Goal: Task Accomplishment & Management: Manage account settings

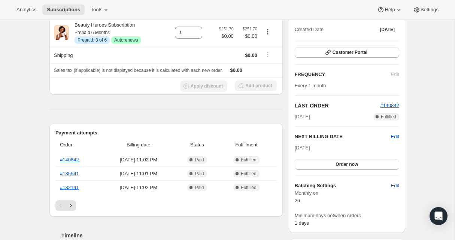
scroll to position [87, 0]
click at [67, 188] on link "#132141" at bounding box center [69, 187] width 19 height 6
click at [75, 173] on link "#135941" at bounding box center [69, 173] width 19 height 6
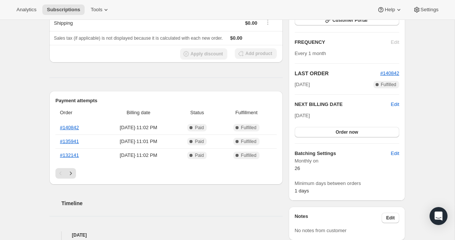
scroll to position [107, 0]
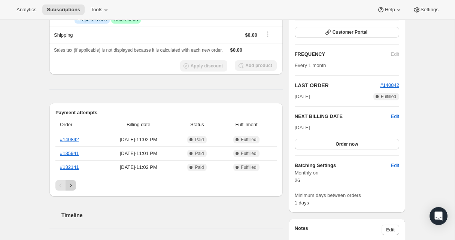
click at [71, 187] on icon "Next" at bounding box center [70, 184] width 7 height 7
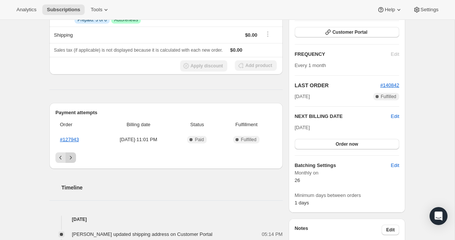
click at [71, 187] on h2 "Timeline" at bounding box center [171, 187] width 221 height 7
click at [70, 138] on link "#127943" at bounding box center [69, 140] width 19 height 6
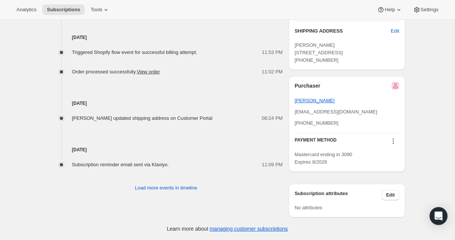
scroll to position [416, 0]
click at [156, 184] on span "Load more events in timeline" at bounding box center [166, 187] width 62 height 7
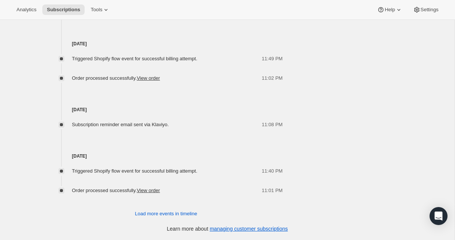
scroll to position [666, 0]
click at [148, 216] on span "Load more events in timeline" at bounding box center [166, 213] width 62 height 7
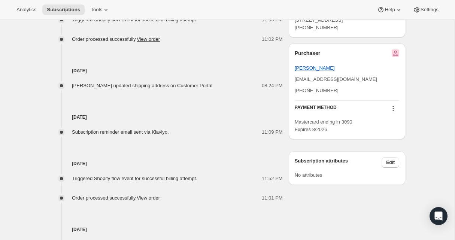
scroll to position [434, 0]
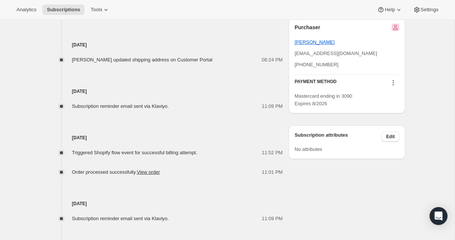
scroll to position [456, 0]
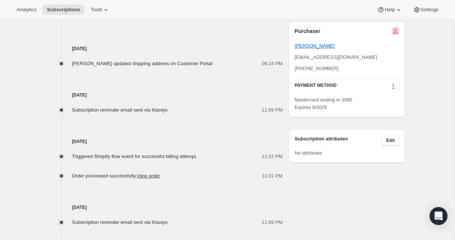
click at [392, 91] on button at bounding box center [393, 86] width 12 height 8
click at [412, 101] on div "Subscription #206320664663. This page is ready Subscription #206320664663 Info …" at bounding box center [226, 41] width 373 height 955
click at [412, 102] on div "Subscription #206320664663. This page is ready Subscription #206320664663 Info …" at bounding box center [226, 41] width 373 height 955
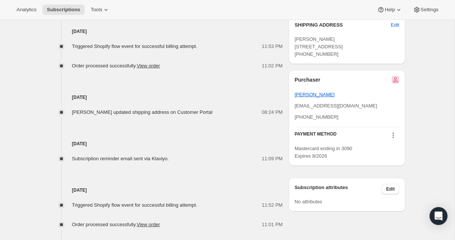
scroll to position [417, 0]
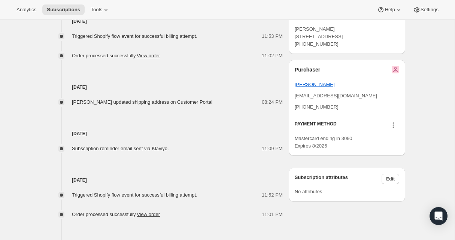
click at [392, 126] on icon at bounding box center [392, 125] width 1 height 1
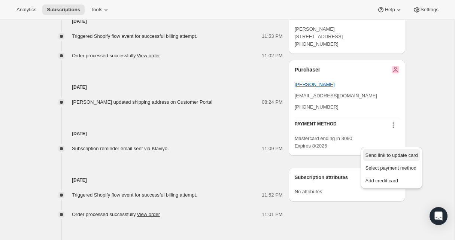
click at [395, 154] on span "Send link to update card" at bounding box center [391, 155] width 52 height 6
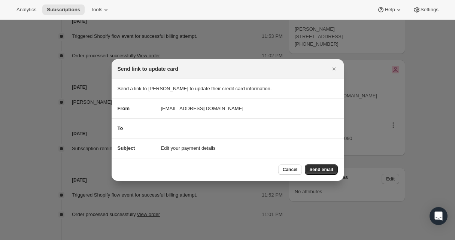
click at [183, 130] on div "To" at bounding box center [227, 128] width 220 height 7
click at [178, 123] on section "To" at bounding box center [227, 128] width 232 height 19
click at [132, 129] on div "To" at bounding box center [135, 128] width 37 height 7
click at [181, 135] on section "To" at bounding box center [227, 128] width 232 height 19
click at [188, 125] on div "To" at bounding box center [227, 128] width 220 height 7
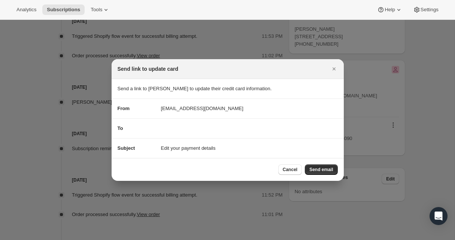
click at [188, 125] on div "To" at bounding box center [227, 128] width 220 height 7
click at [318, 169] on span "Send email" at bounding box center [321, 169] width 24 height 6
